Goal: Task Accomplishment & Management: Use online tool/utility

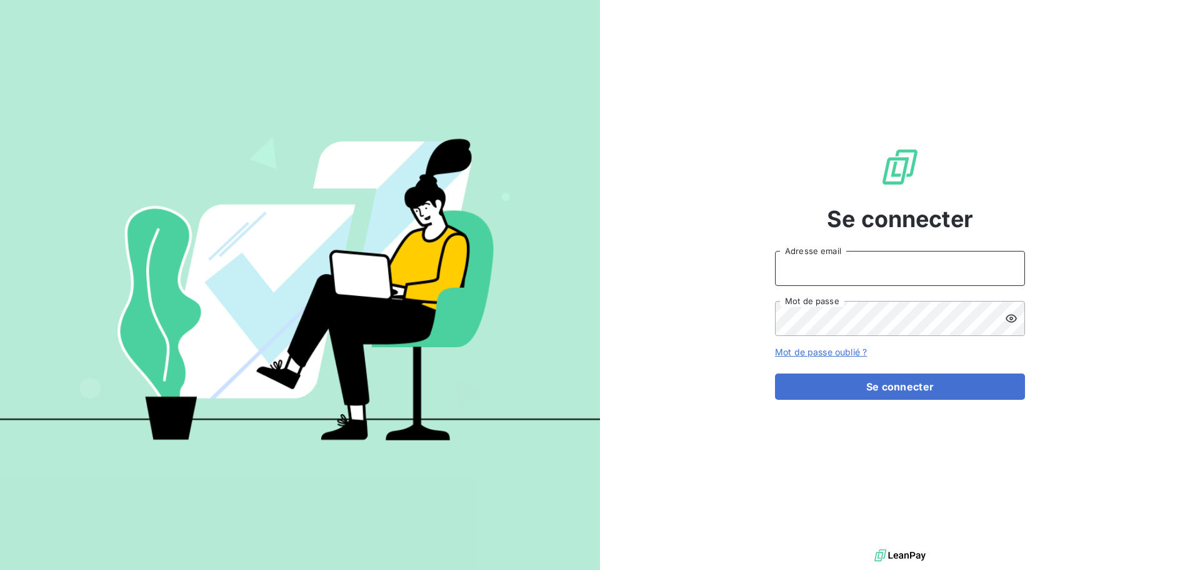
type input "[PERSON_NAME][EMAIL_ADDRESS][DOMAIN_NAME]"
click at [916, 404] on div "Se connecter [PERSON_NAME][EMAIL_ADDRESS][DOMAIN_NAME] Adresse email Mot de pas…" at bounding box center [900, 273] width 250 height 546
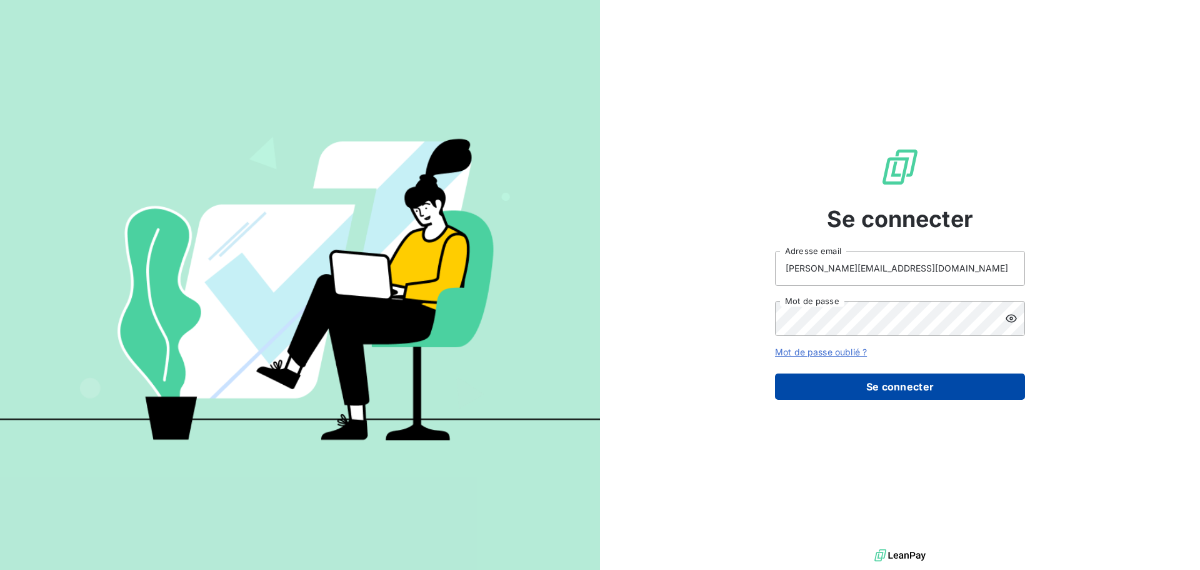
click at [911, 394] on button "Se connecter" at bounding box center [900, 386] width 250 height 26
click at [905, 387] on button "Se connecter" at bounding box center [900, 386] width 250 height 26
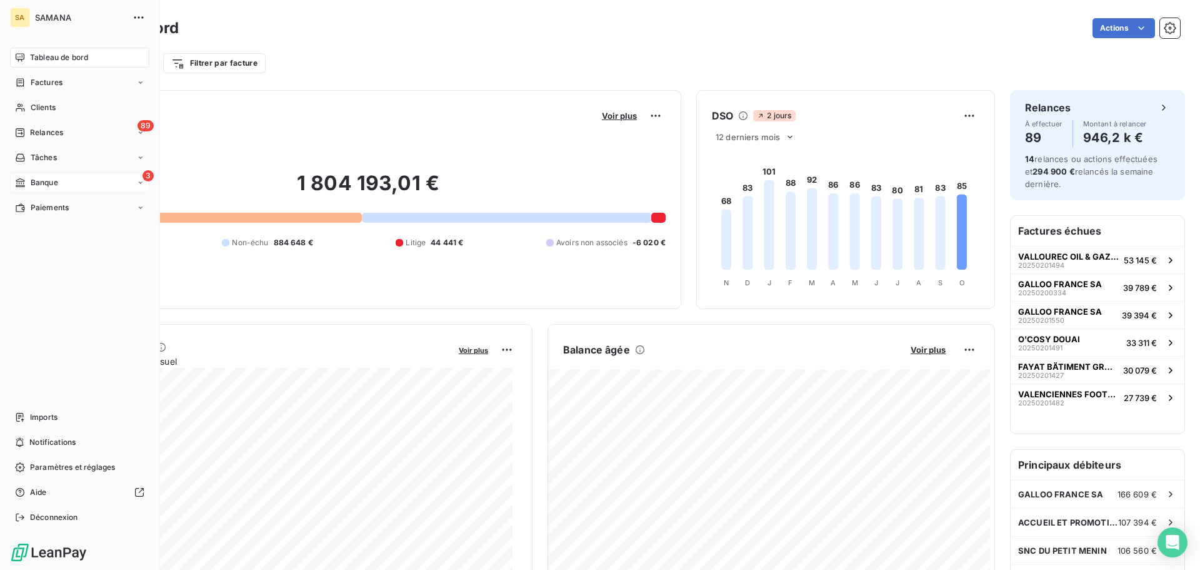
click at [51, 184] on span "Banque" at bounding box center [45, 182] width 28 height 11
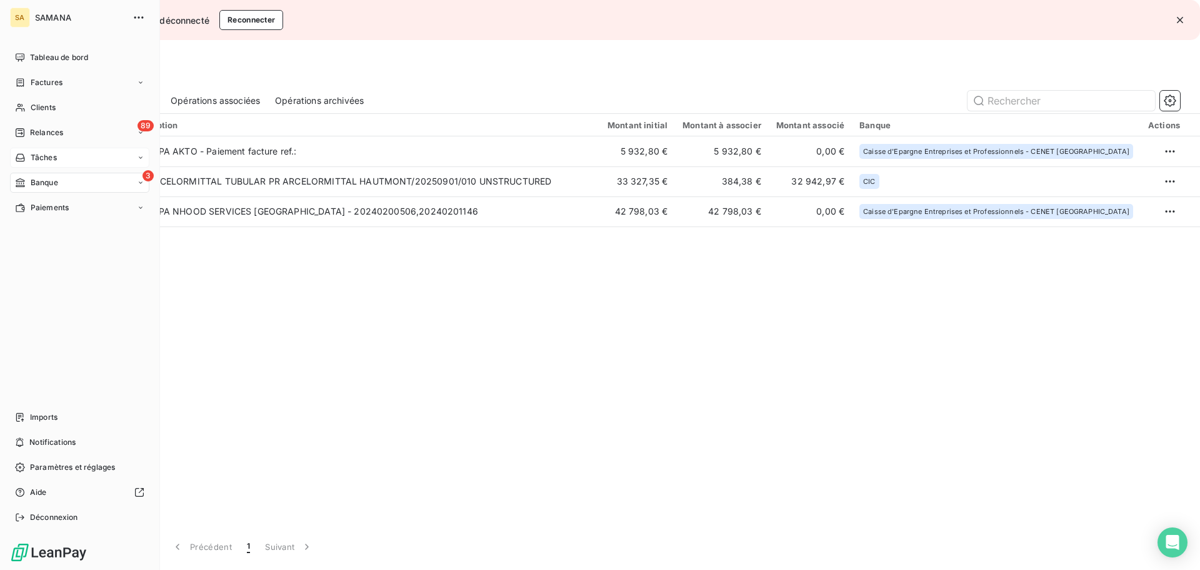
click at [76, 157] on div "Tâches" at bounding box center [79, 158] width 139 height 20
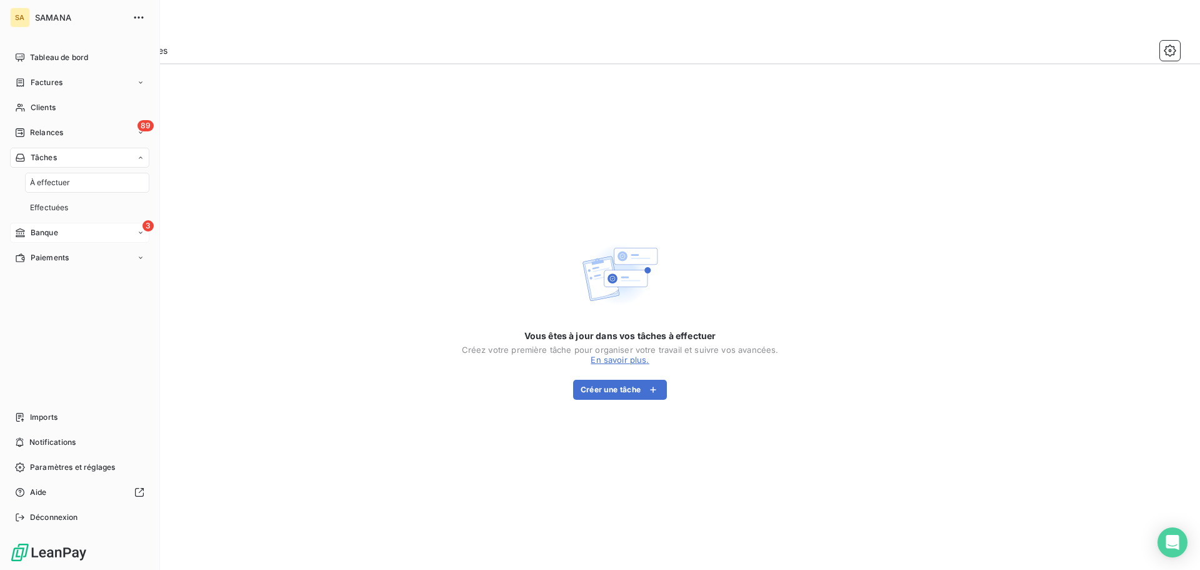
click at [83, 188] on div "À effectuer" at bounding box center [87, 183] width 124 height 20
click at [59, 55] on span "Tableau de bord" at bounding box center [59, 57] width 58 height 11
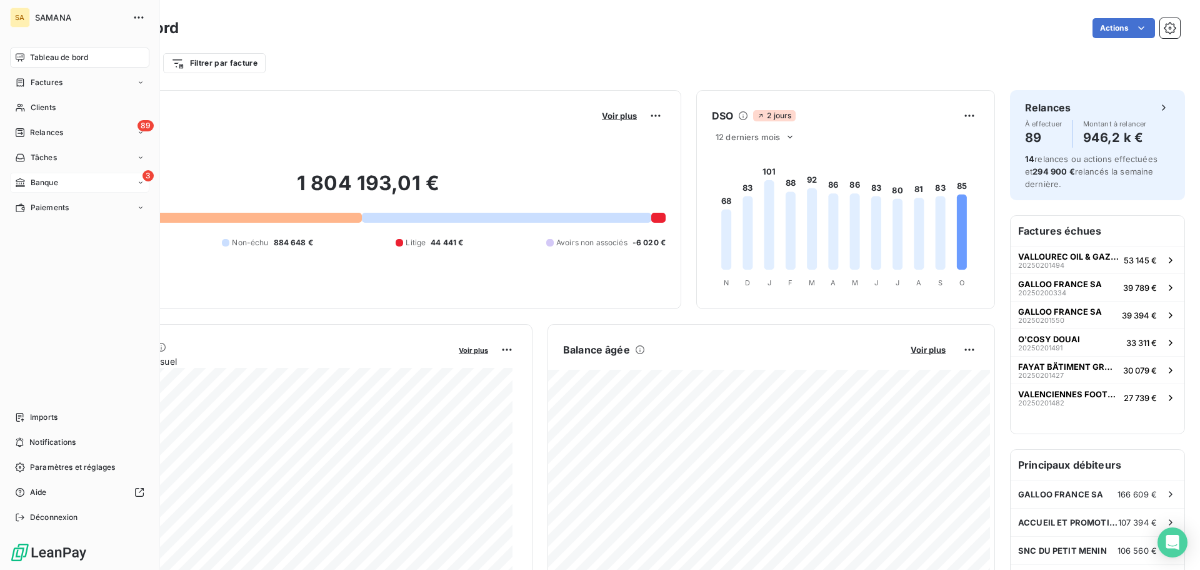
click at [75, 179] on div "3 Banque" at bounding box center [79, 183] width 139 height 20
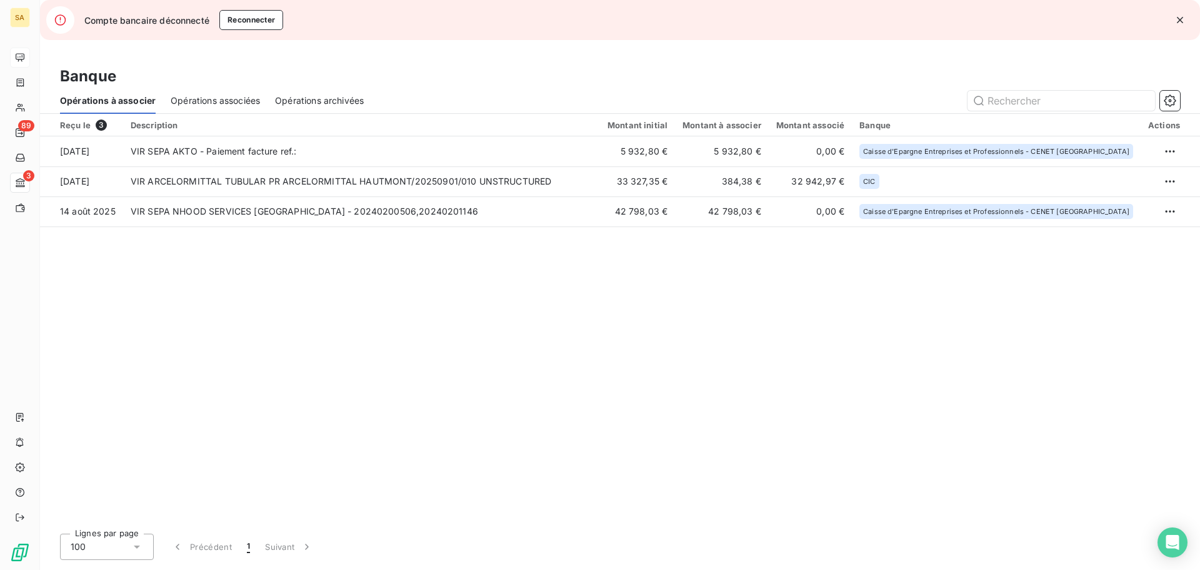
click at [204, 96] on span "Opérations associées" at bounding box center [215, 100] width 89 height 13
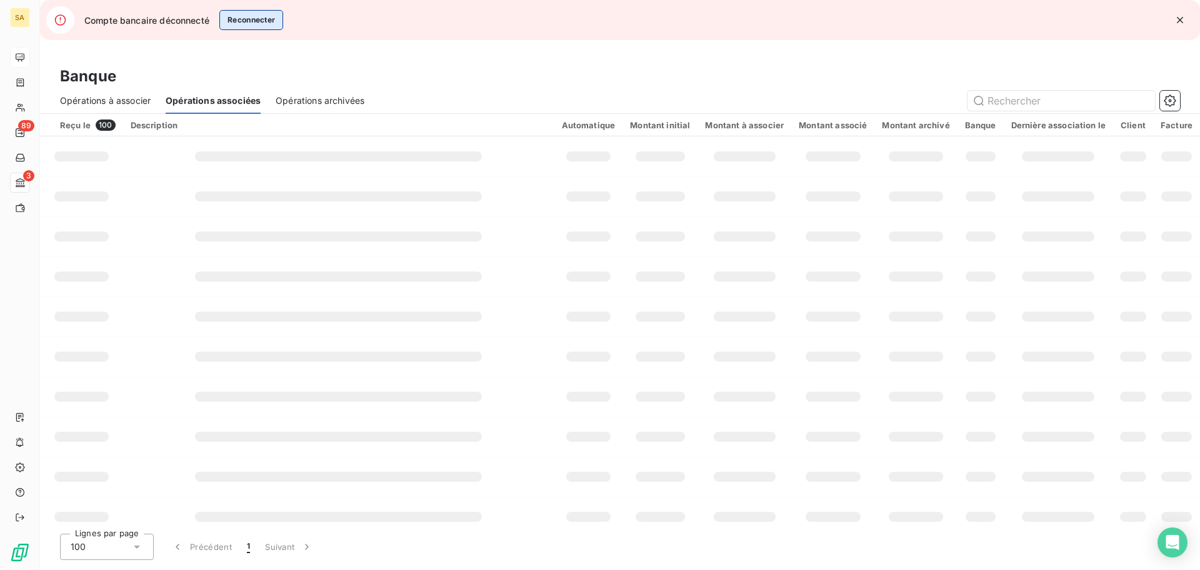
click at [271, 23] on button "Reconnecter" at bounding box center [251, 20] width 64 height 20
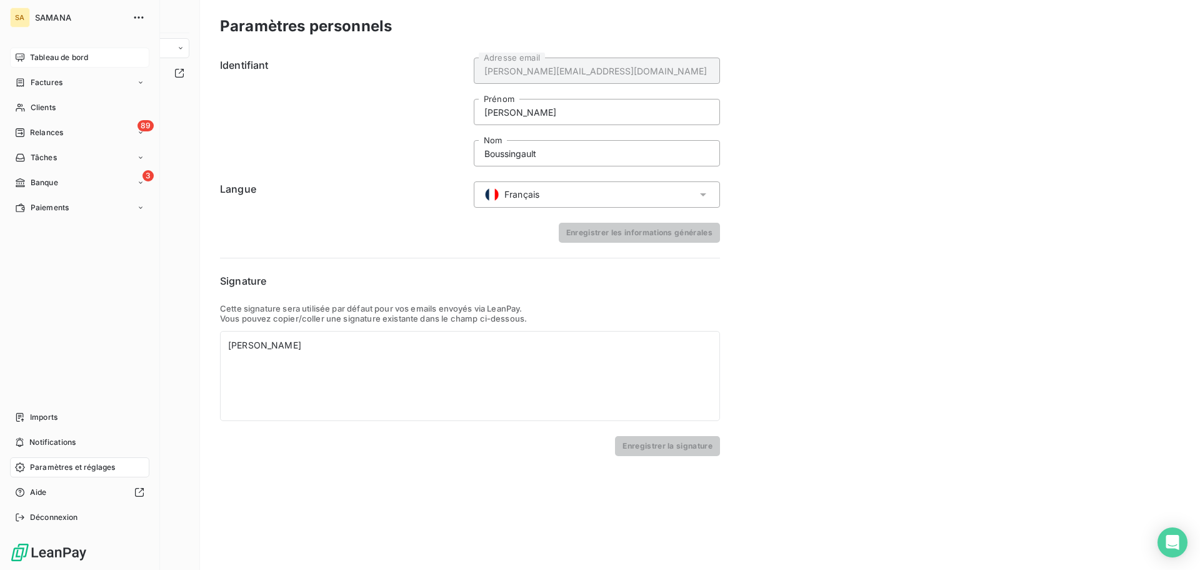
click at [51, 182] on span "Banque" at bounding box center [45, 182] width 28 height 11
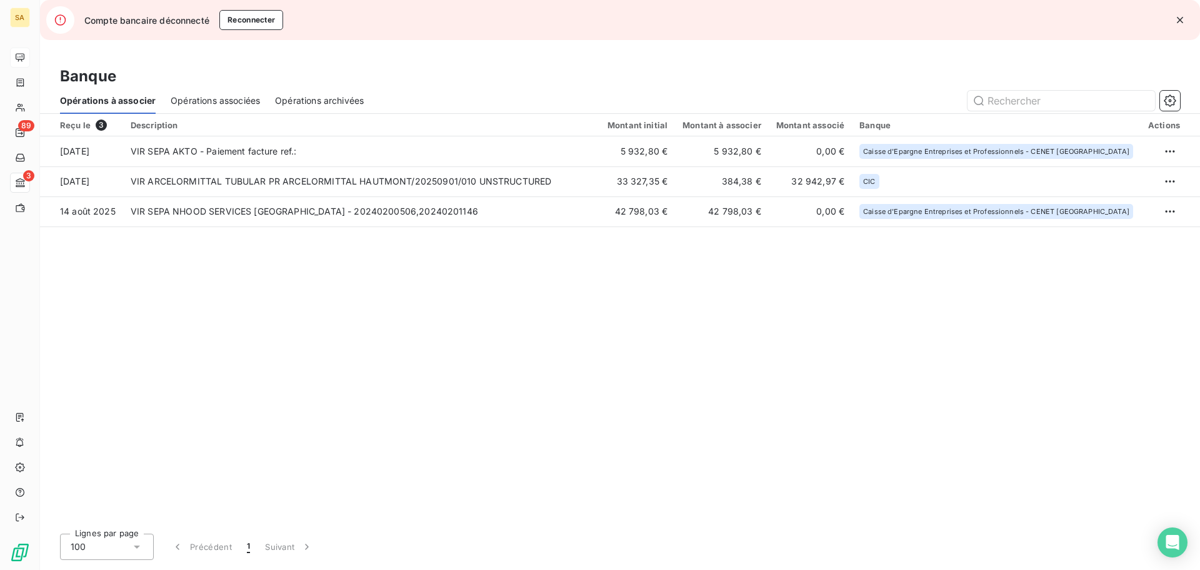
click at [461, 273] on div "Reçu le 3 Description Montant initial Montant à associer Montant associé Banque…" at bounding box center [620, 318] width 1160 height 409
click at [1182, 18] on icon "button" at bounding box center [1180, 20] width 6 height 6
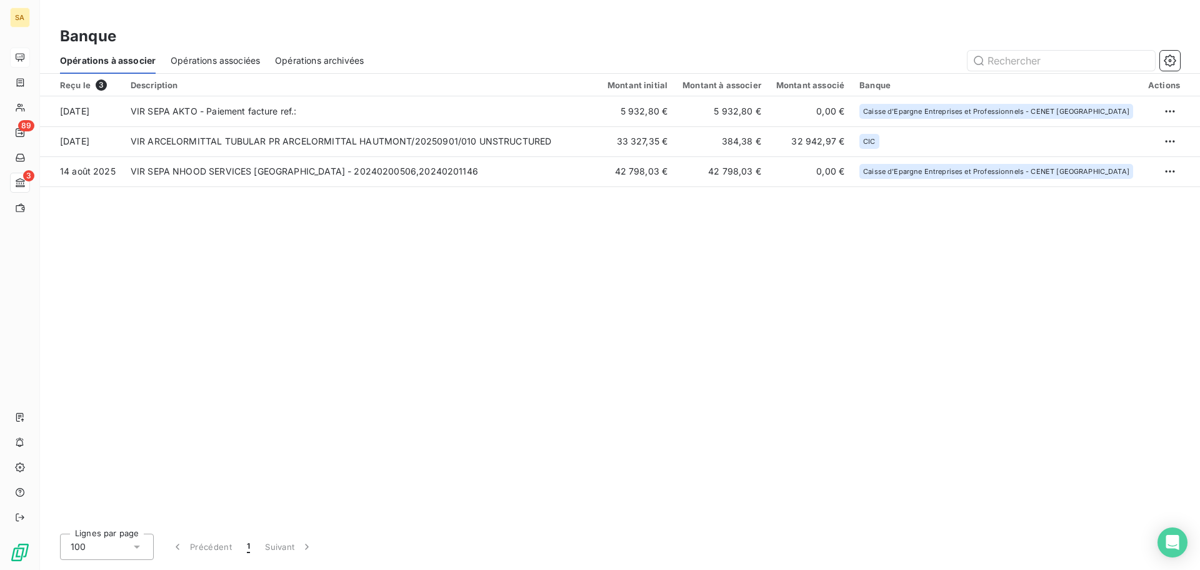
drag, startPoint x: 539, startPoint y: 266, endPoint x: 288, endPoint y: 164, distance: 270.6
click at [538, 266] on div "Reçu le 3 Description Montant initial Montant à associer Montant associé Banque…" at bounding box center [620, 298] width 1160 height 449
click at [216, 67] on div "Opérations associées" at bounding box center [215, 61] width 89 height 26
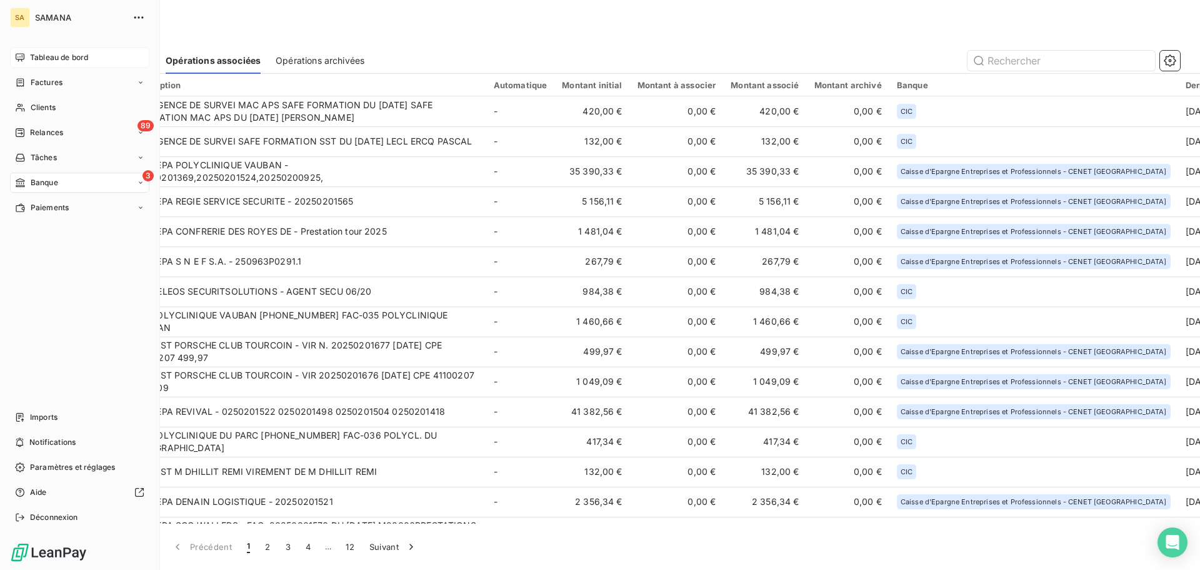
click at [62, 58] on span "Tableau de bord" at bounding box center [59, 57] width 58 height 11
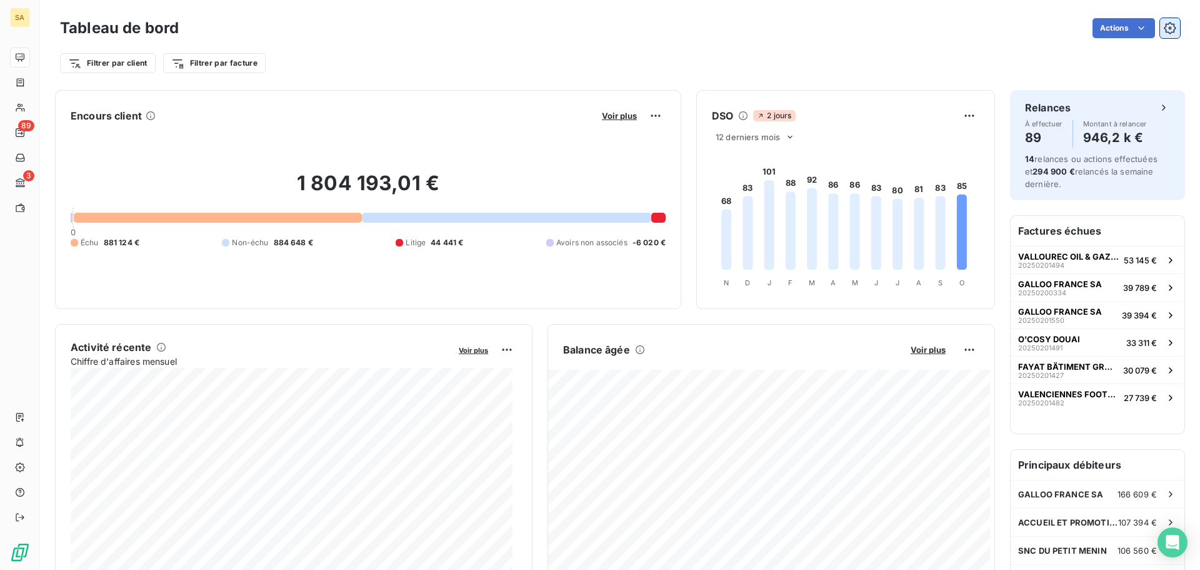
click at [1164, 25] on icon "button" at bounding box center [1170, 28] width 13 height 13
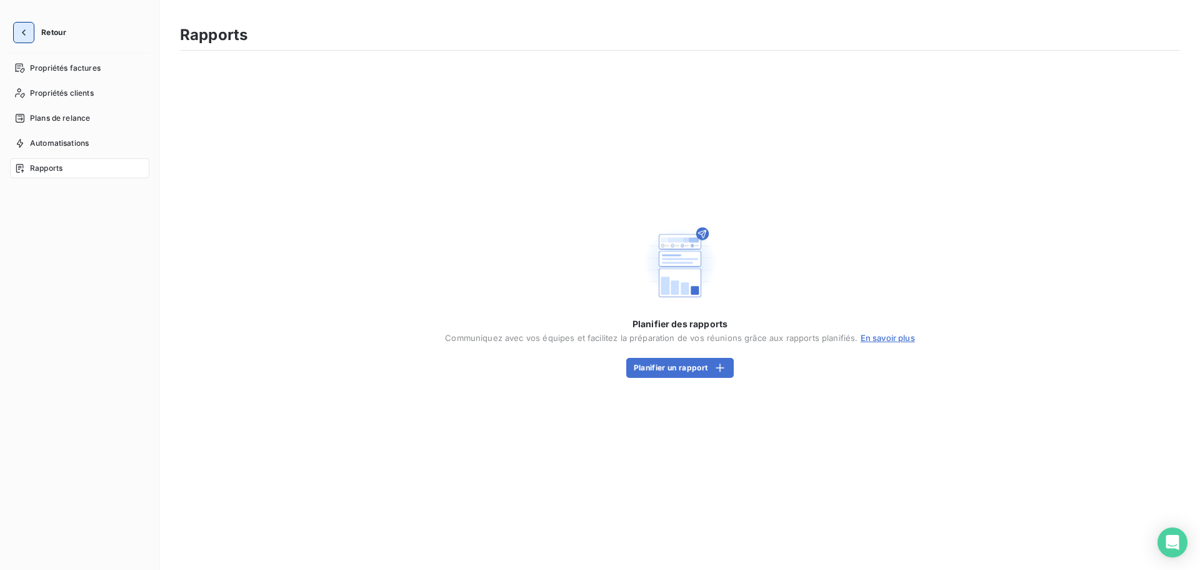
click at [29, 33] on icon "button" at bounding box center [24, 32] width 13 height 13
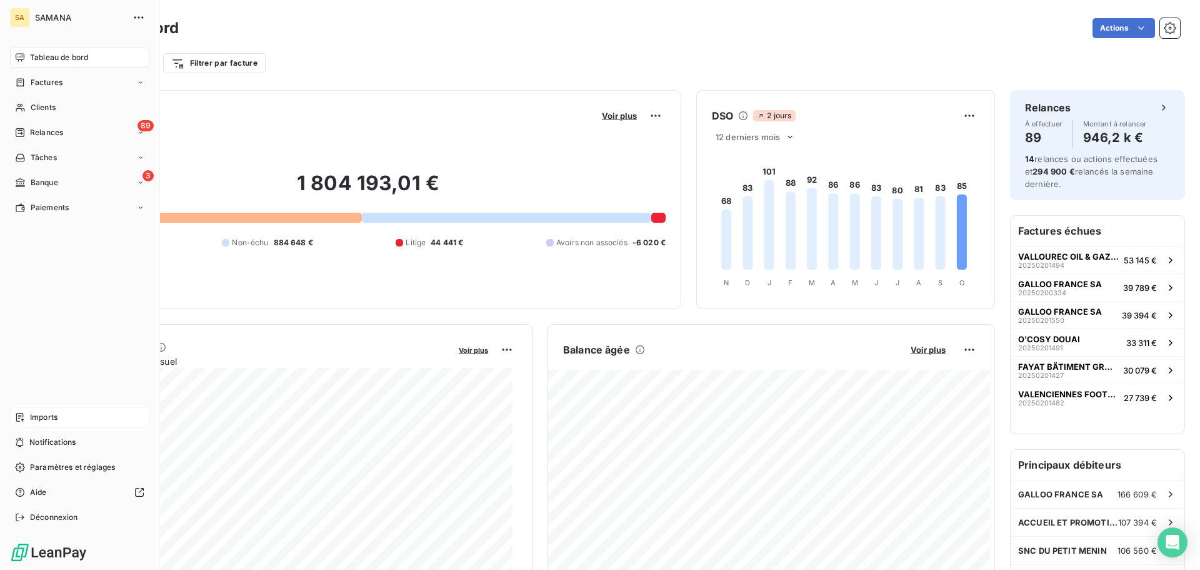
click at [61, 416] on div "Imports" at bounding box center [79, 417] width 139 height 20
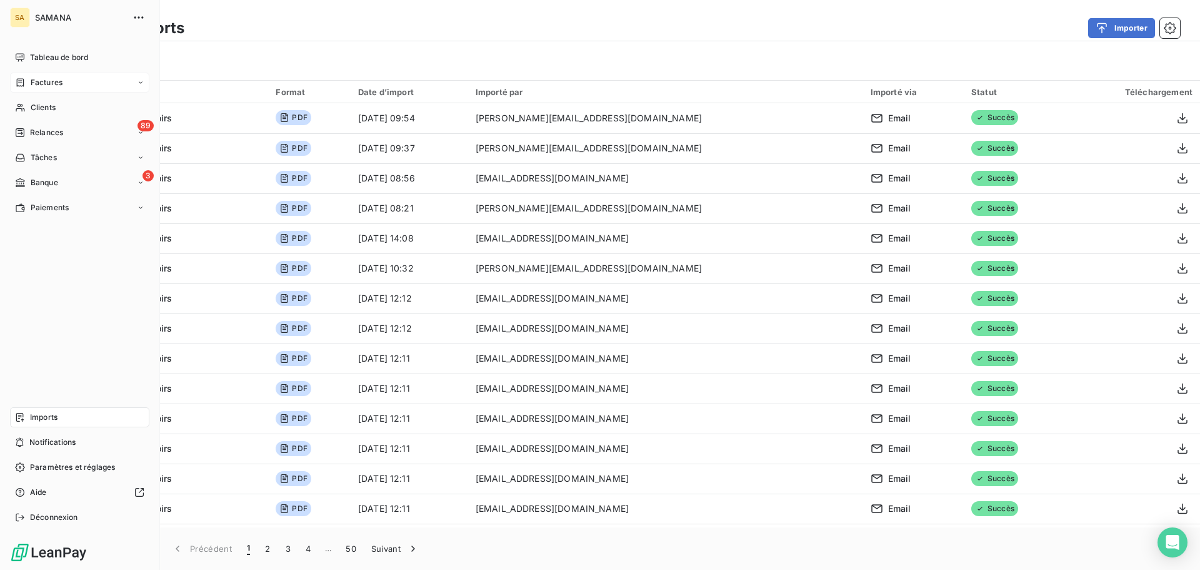
click at [62, 88] on div "Factures" at bounding box center [79, 83] width 139 height 20
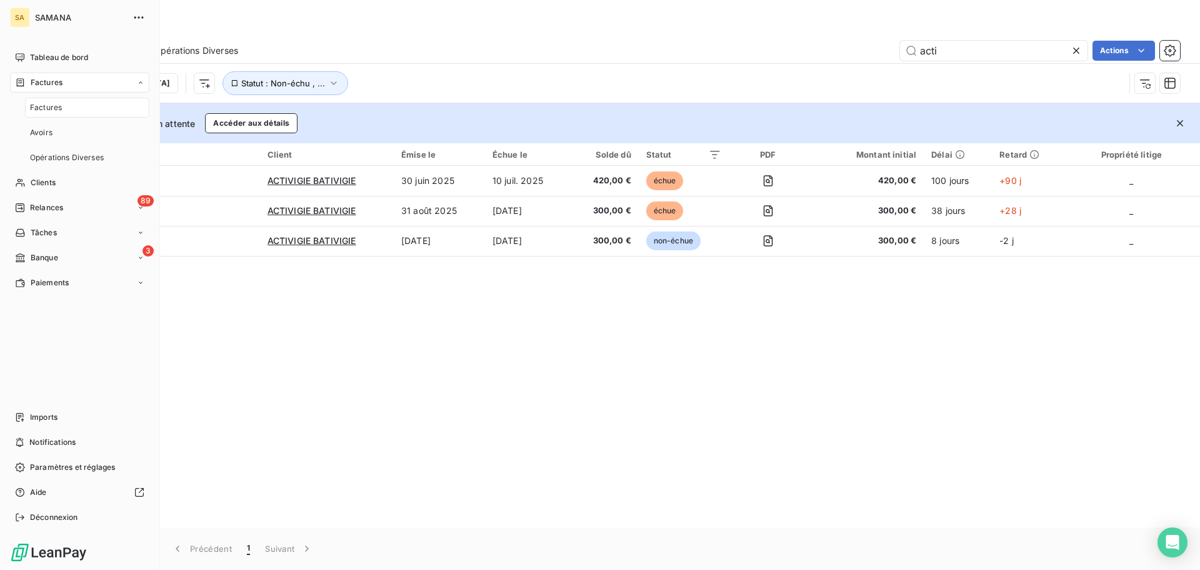
click at [64, 103] on div "Factures" at bounding box center [87, 108] width 124 height 20
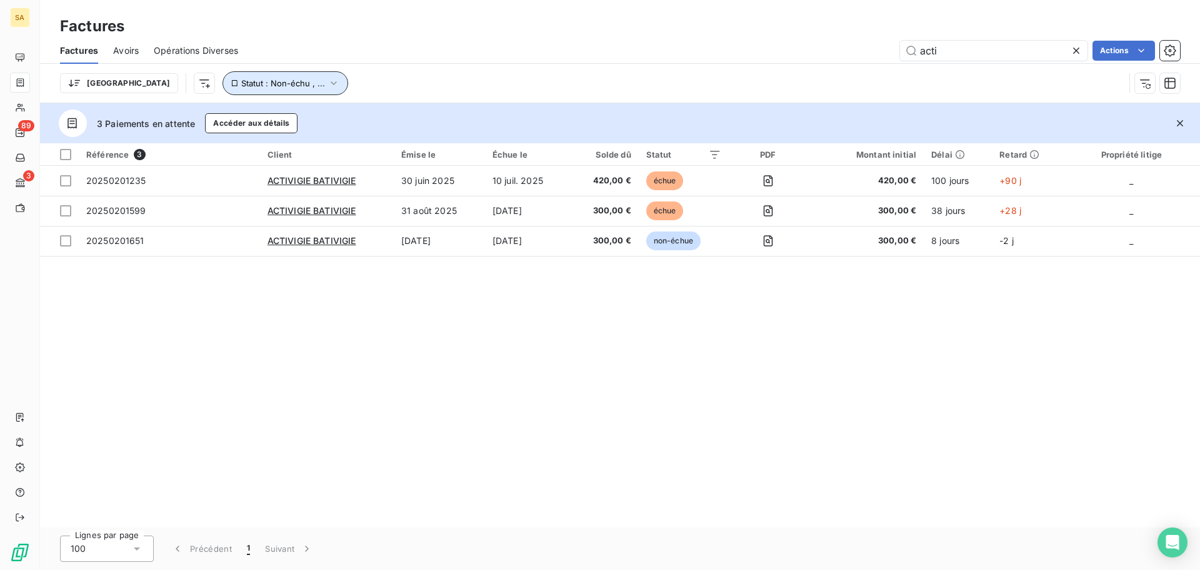
click at [254, 86] on span "Statut : Non-échu , ..." at bounding box center [283, 83] width 84 height 10
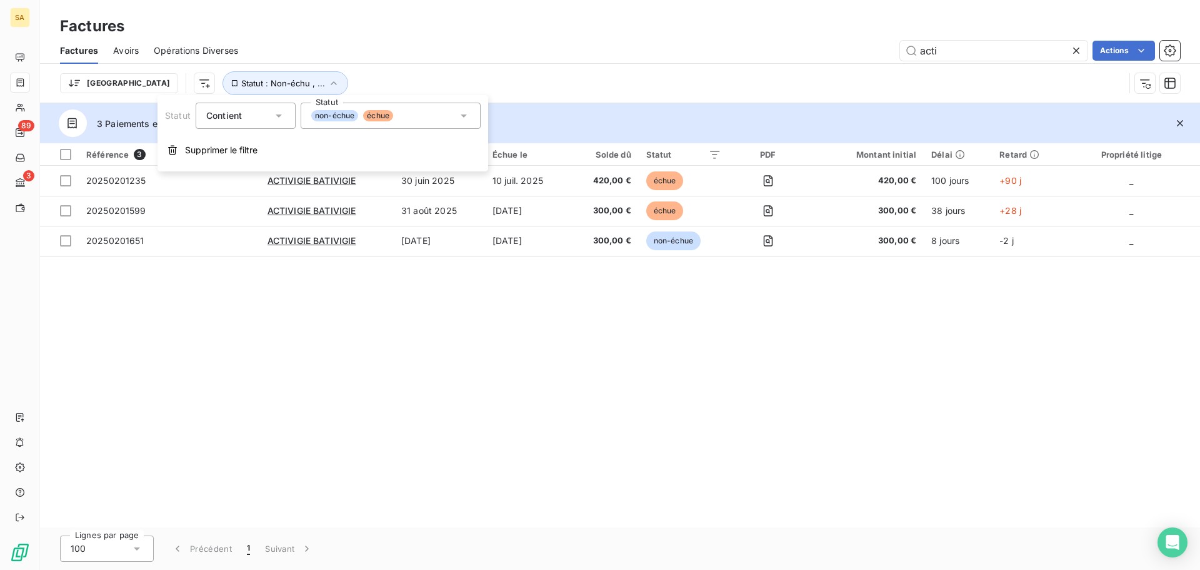
click at [437, 350] on div "Référence 3 Client Émise le Échue le Solde dû Statut PDF Montant initial Délai …" at bounding box center [620, 335] width 1160 height 384
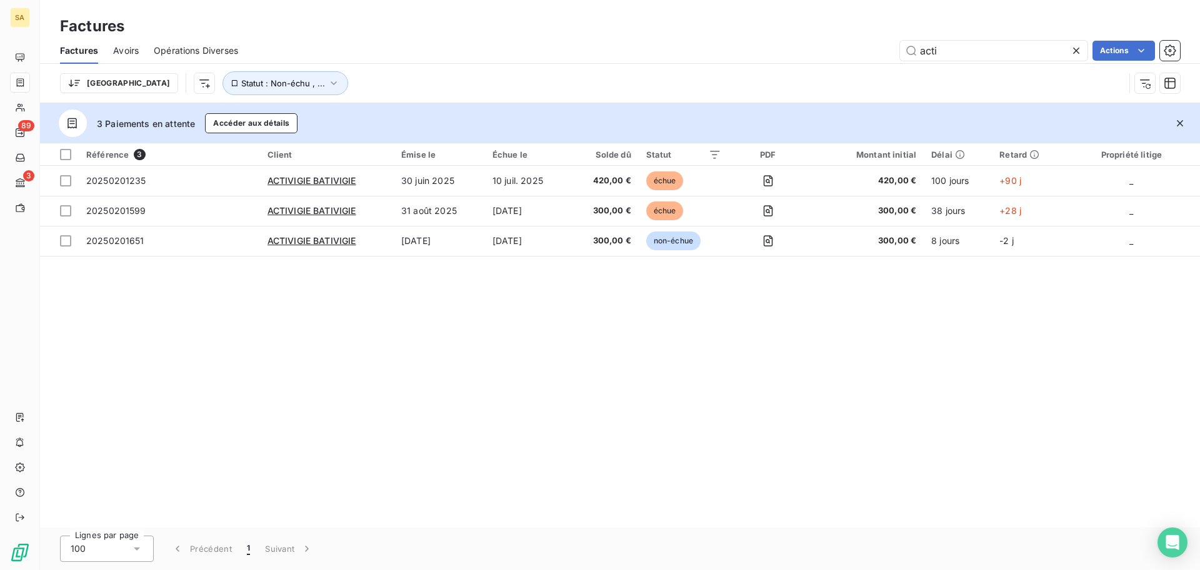
click at [126, 47] on span "Avoirs" at bounding box center [126, 50] width 26 height 13
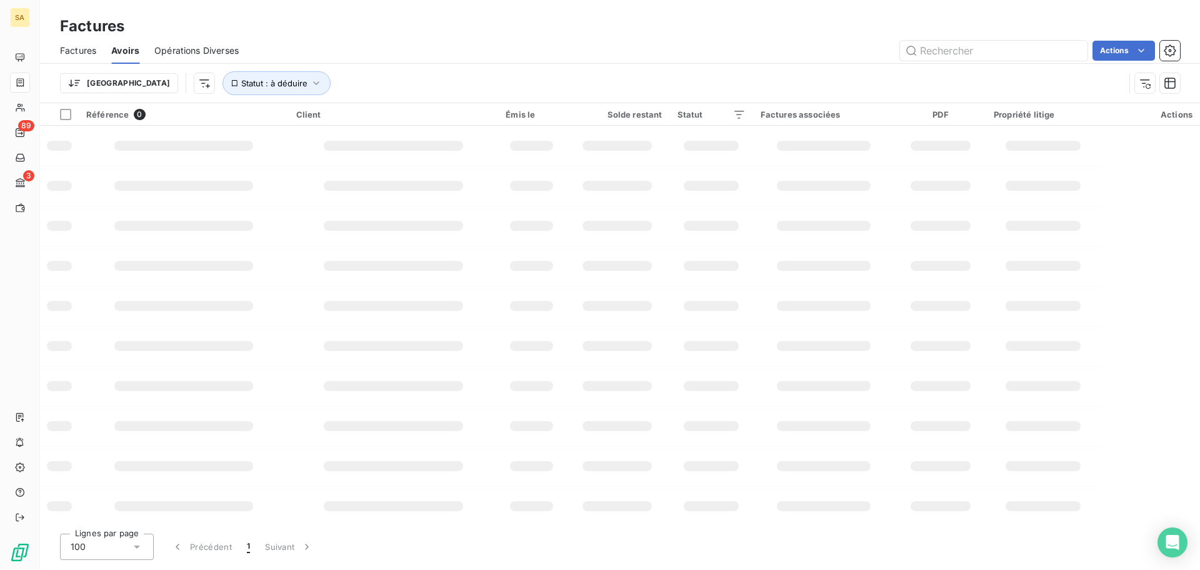
click at [89, 49] on span "Factures" at bounding box center [78, 50] width 36 height 13
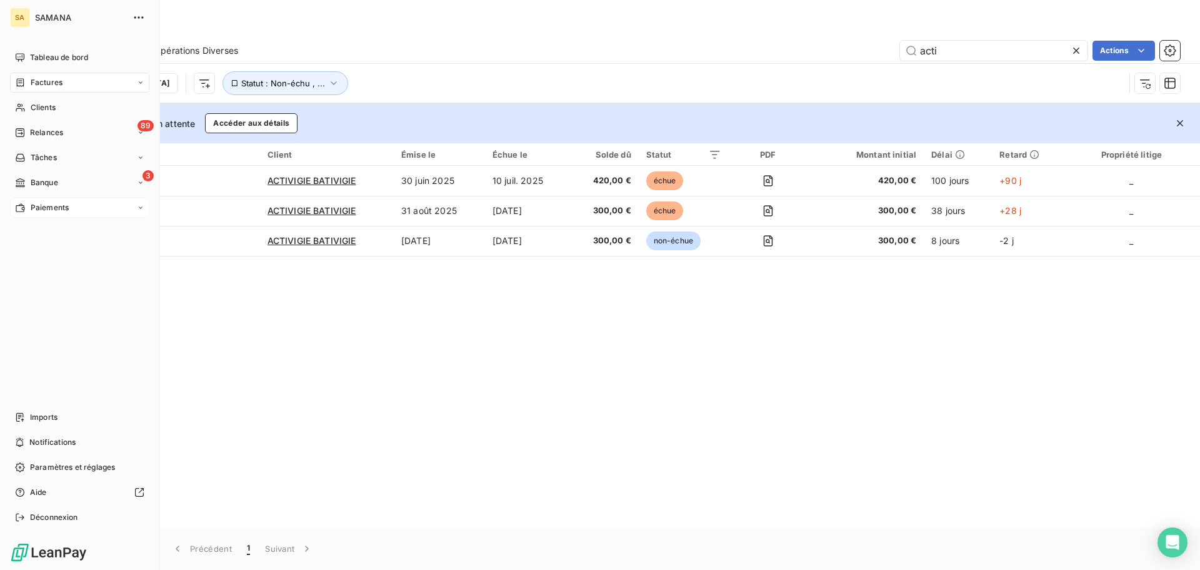
click at [55, 211] on span "Paiements" at bounding box center [50, 207] width 38 height 11
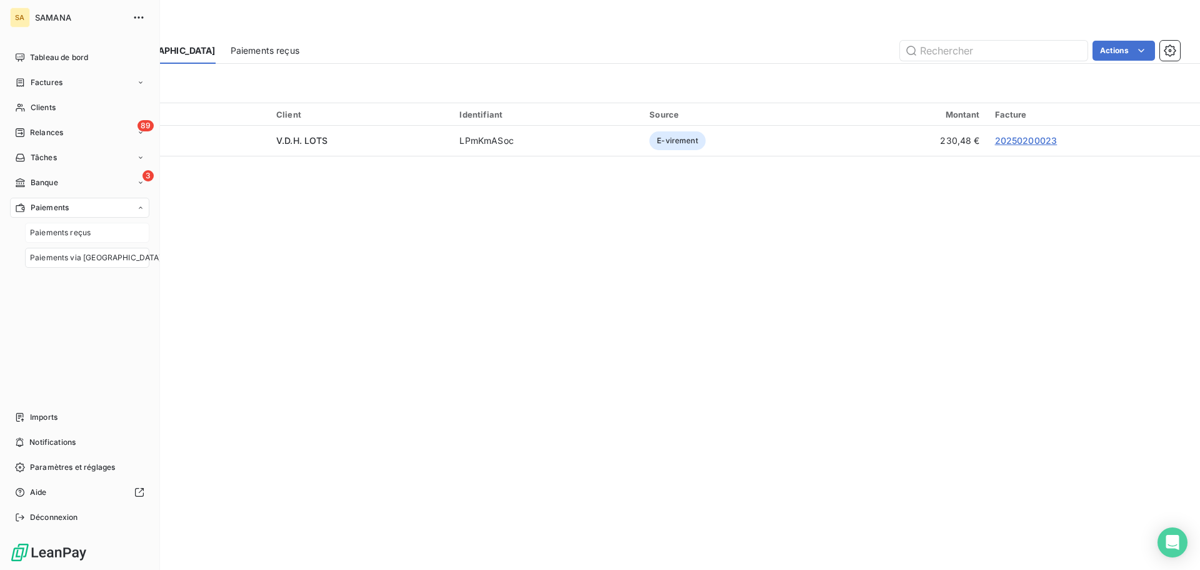
click at [85, 231] on span "Paiements reçus" at bounding box center [60, 232] width 61 height 11
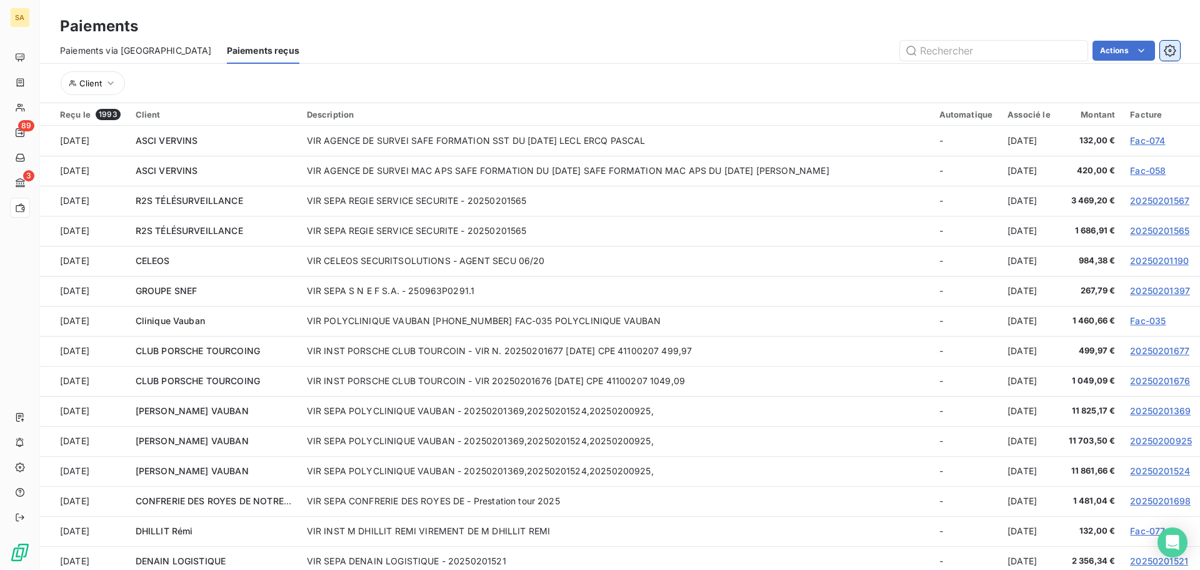
click at [1164, 48] on icon "button" at bounding box center [1170, 50] width 13 height 13
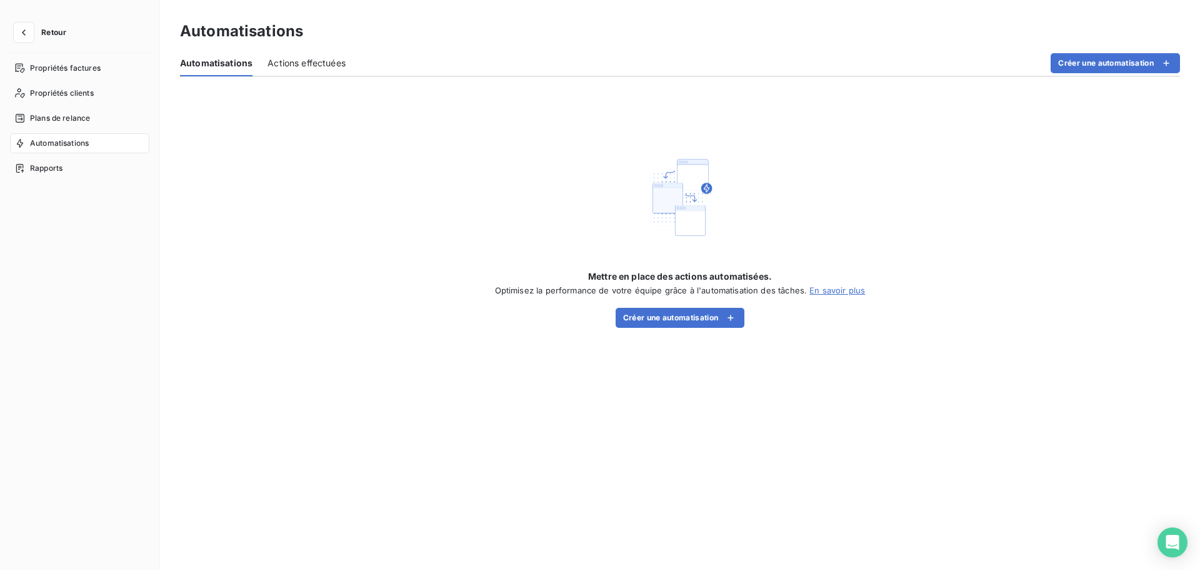
click at [292, 63] on span "Actions effectuées" at bounding box center [307, 63] width 78 height 13
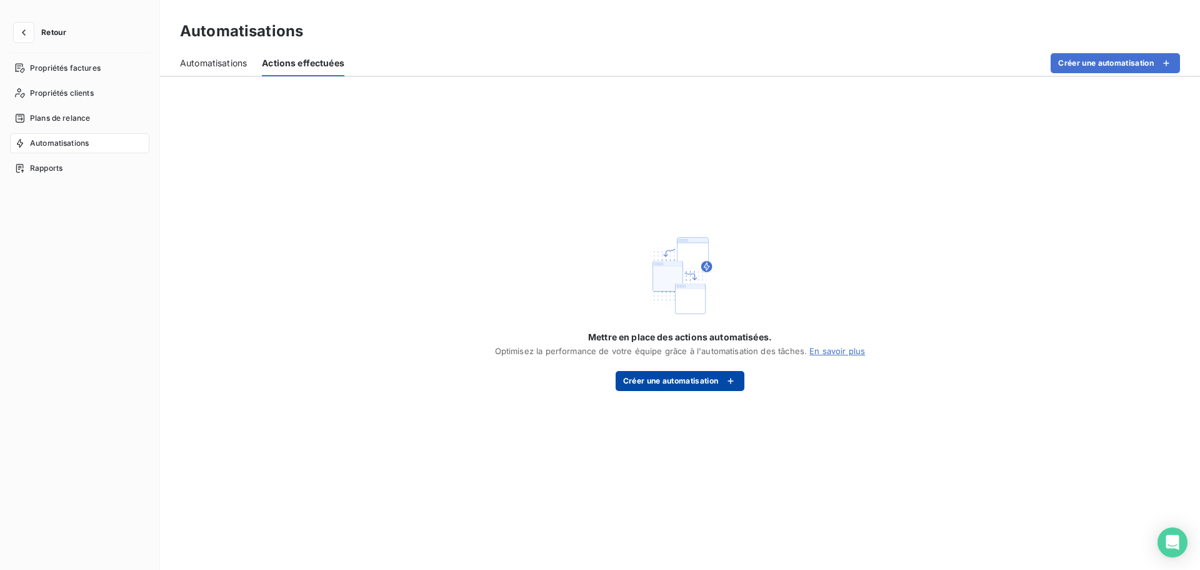
click at [701, 379] on button "Créer une automatisation" at bounding box center [680, 381] width 129 height 20
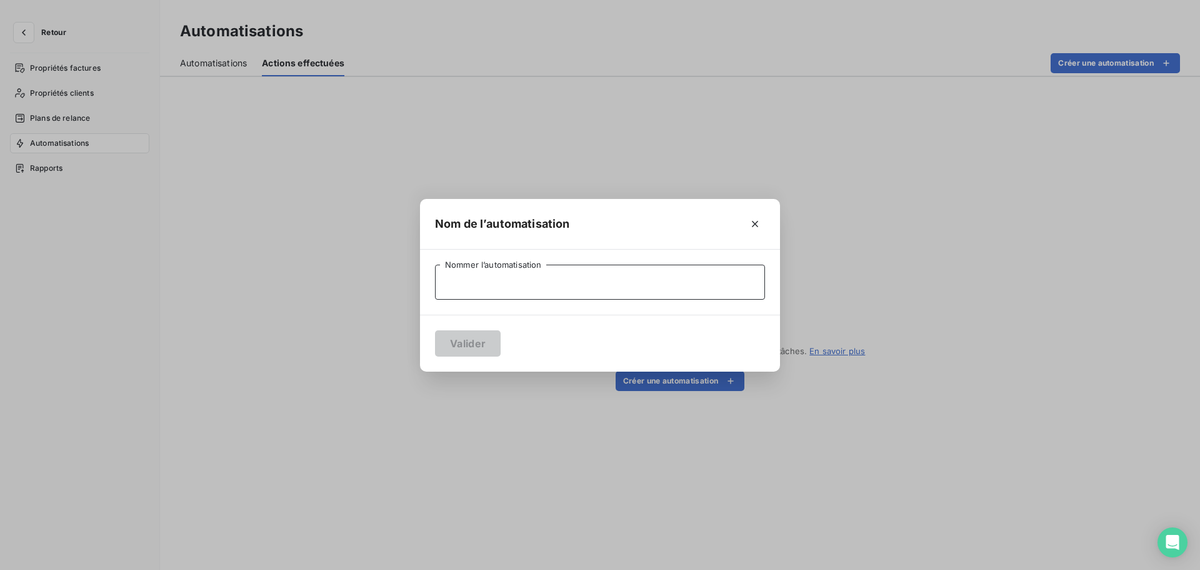
click at [498, 284] on input "Nommer l’automatisation" at bounding box center [600, 281] width 330 height 35
click at [759, 223] on icon "button" at bounding box center [755, 224] width 13 height 13
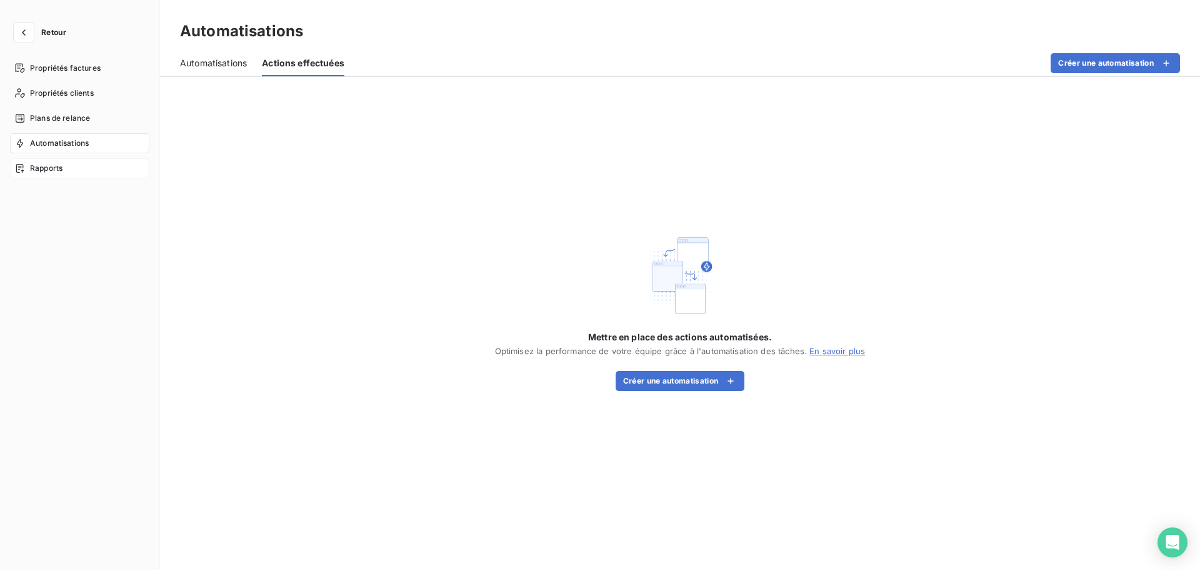
click at [70, 163] on div "Rapports" at bounding box center [79, 168] width 139 height 20
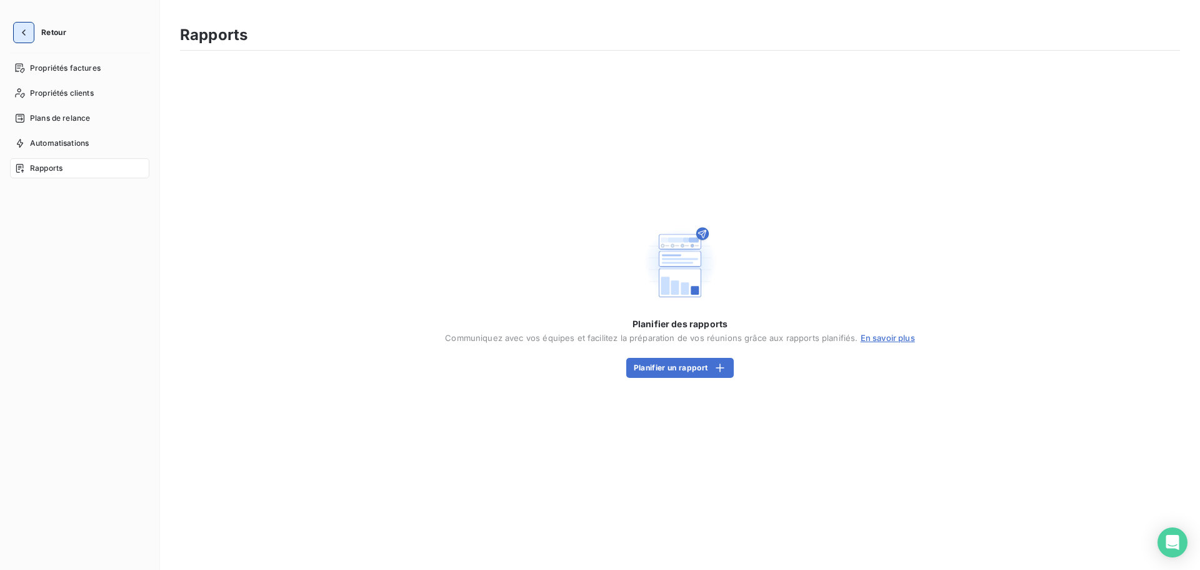
click at [22, 31] on icon "button" at bounding box center [24, 32] width 13 height 13
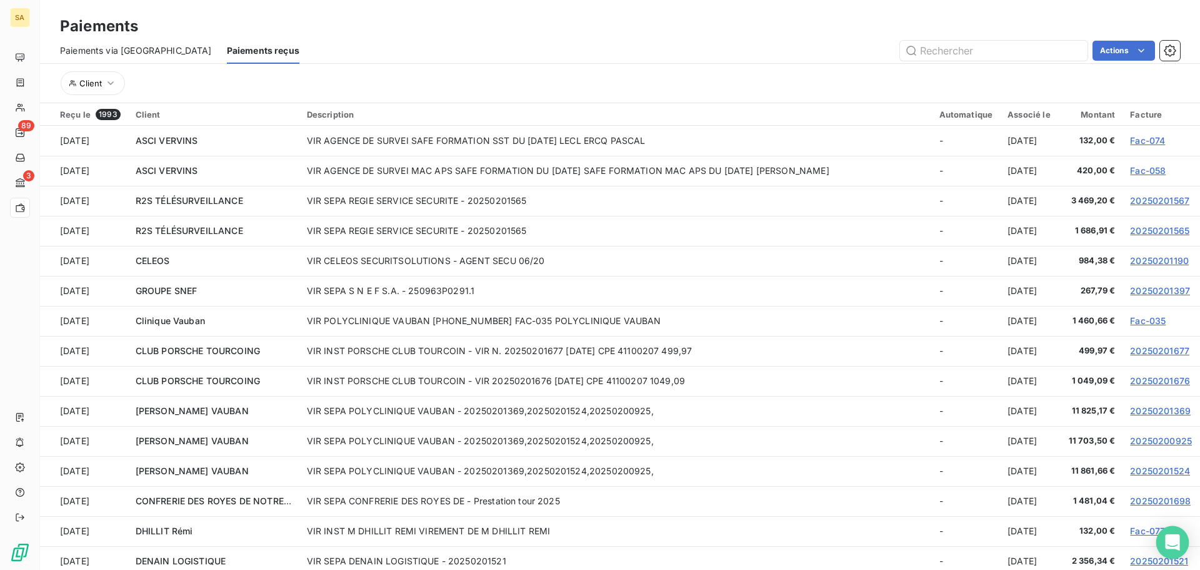
click at [1177, 544] on icon "Open Intercom Messenger" at bounding box center [1173, 542] width 16 height 16
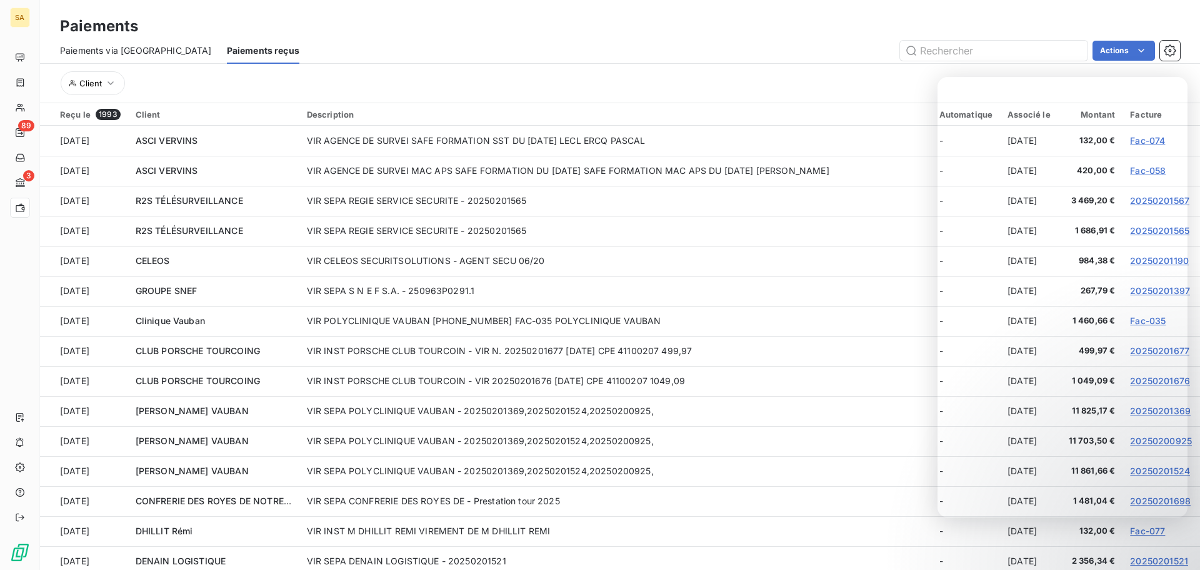
click at [478, 36] on div "Paiements" at bounding box center [620, 26] width 1160 height 23
click at [1125, 48] on html "SA 89 3 Paiements Paiements via le Portail Paiements reçus Actions Client Reçu …" at bounding box center [600, 285] width 1200 height 570
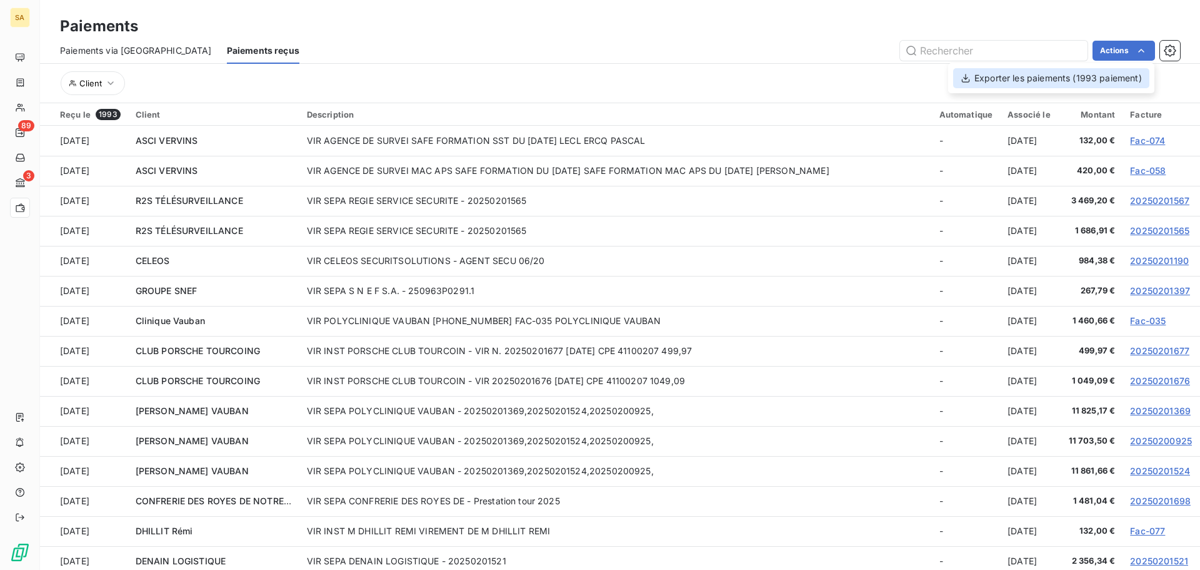
click at [1050, 73] on div "Exporter les paiements (1993 paiement)" at bounding box center [1051, 78] width 196 height 20
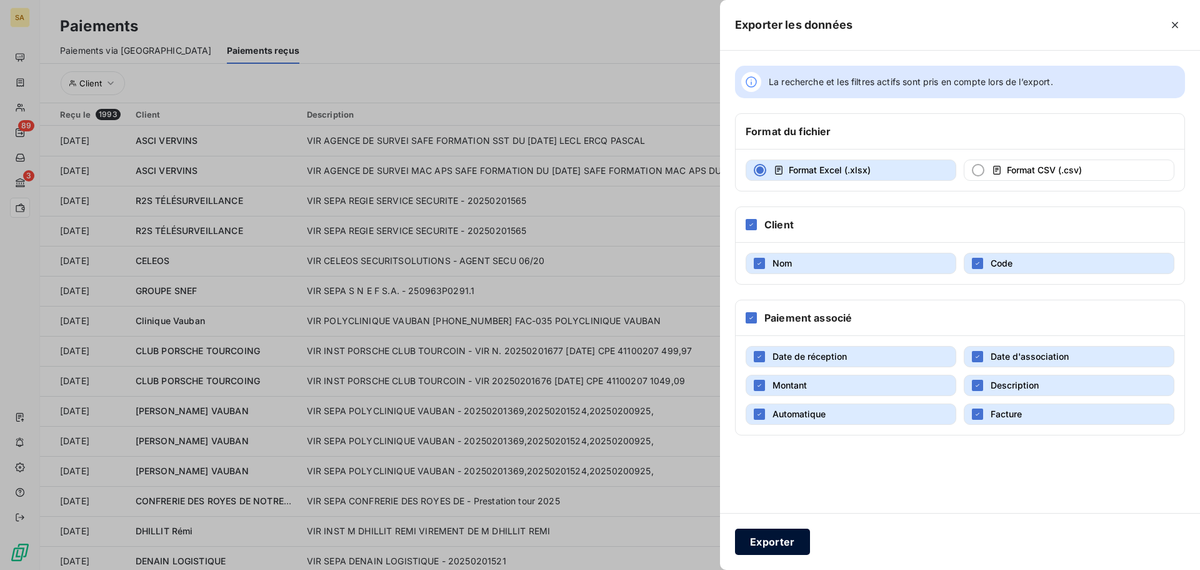
click at [765, 536] on button "Exporter" at bounding box center [772, 541] width 75 height 26
